Goal: Complete application form

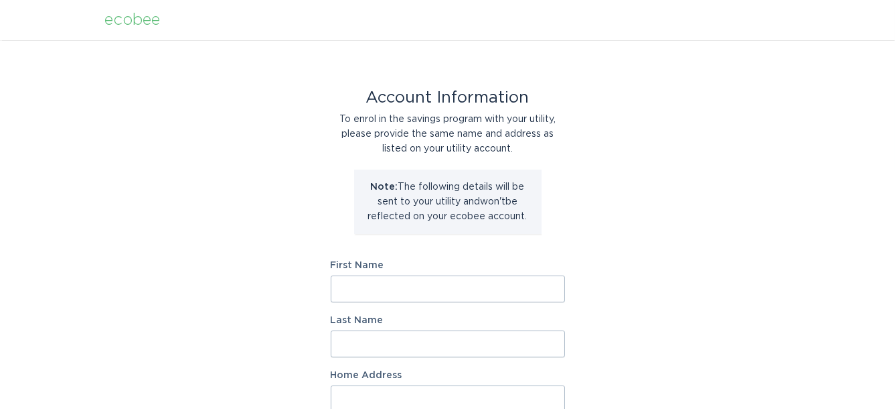
click at [366, 292] on input "First Name" at bounding box center [448, 288] width 234 height 27
type input "[PERSON_NAME]"
type input "[STREET_ADDRESS]"
select select "US"
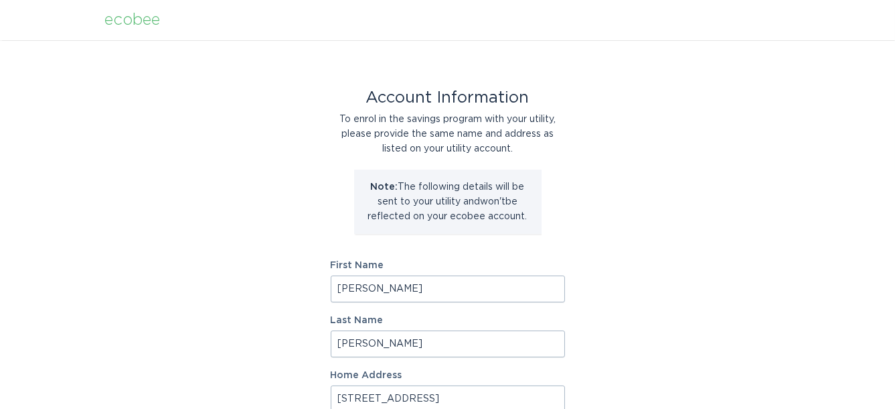
type input "[GEOGRAPHIC_DATA]"
type input "98045"
select select "WA"
drag, startPoint x: 365, startPoint y: 288, endPoint x: 314, endPoint y: 297, distance: 51.8
click at [314, 297] on div "Account Information To enrol in the savings program with your utility, please p…" at bounding box center [447, 410] width 895 height 740
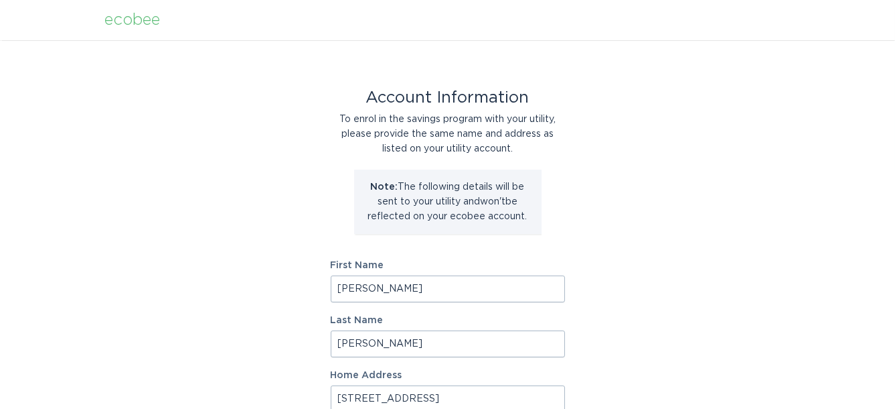
type input "[PERSON_NAME]"
click at [725, 334] on div "Account Information To enrol in the savings program with your utility, please p…" at bounding box center [447, 410] width 895 height 740
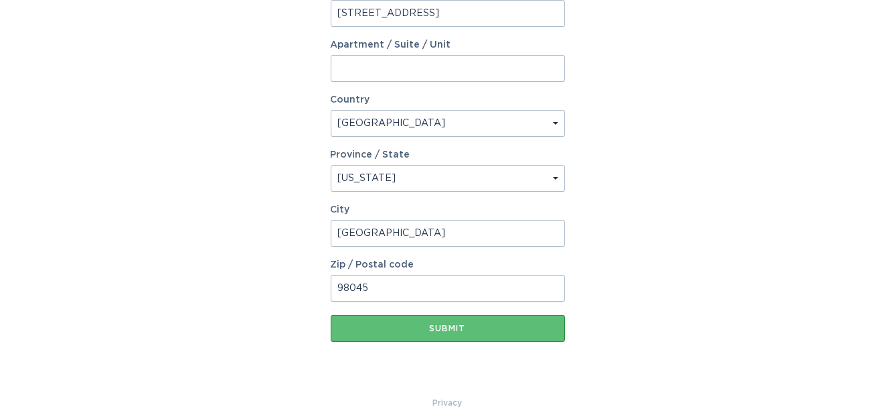
scroll to position [407, 0]
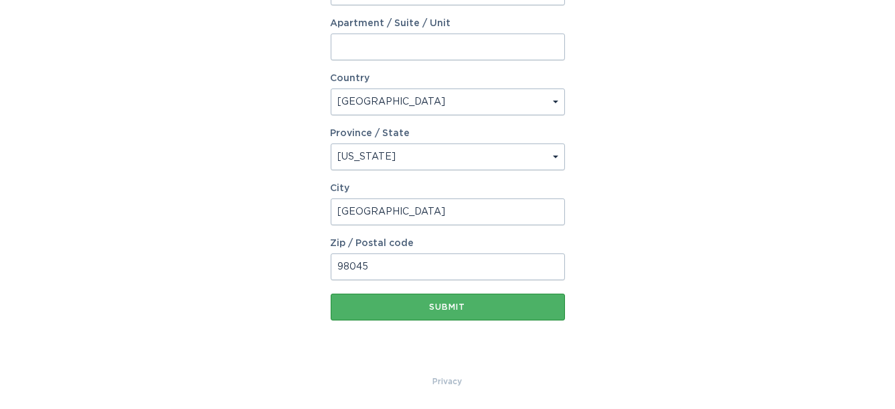
click at [462, 307] on div "Submit" at bounding box center [448, 307] width 221 height 8
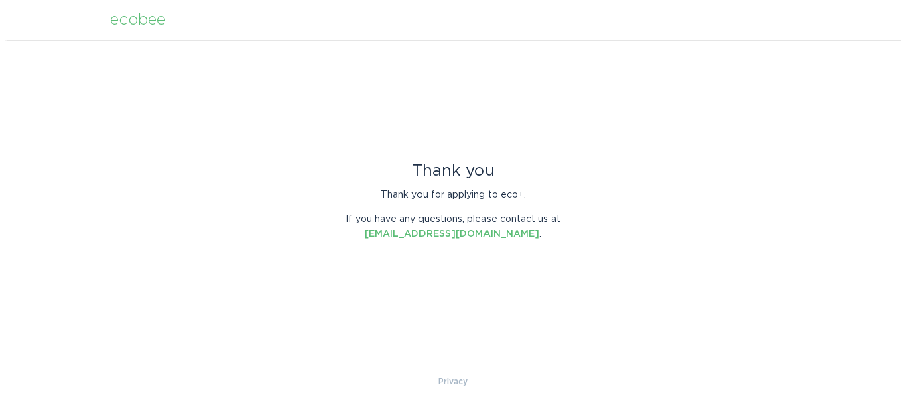
scroll to position [0, 0]
